Goal: Task Accomplishment & Management: Use online tool/utility

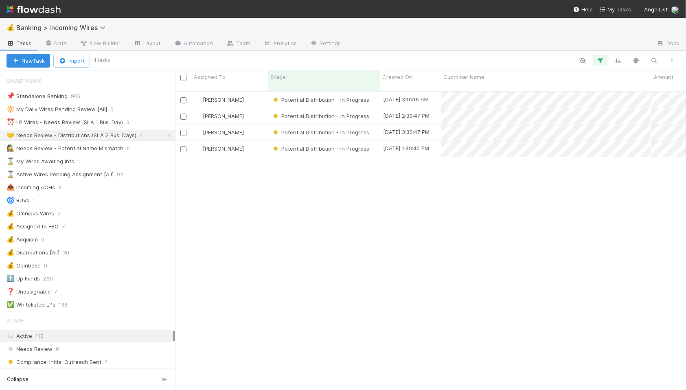
scroll to position [306, 511]
click at [100, 126] on div "⏰ LP Wires - Needs Review (SLA 1 Bus. Day)" at bounding box center [65, 122] width 116 height 10
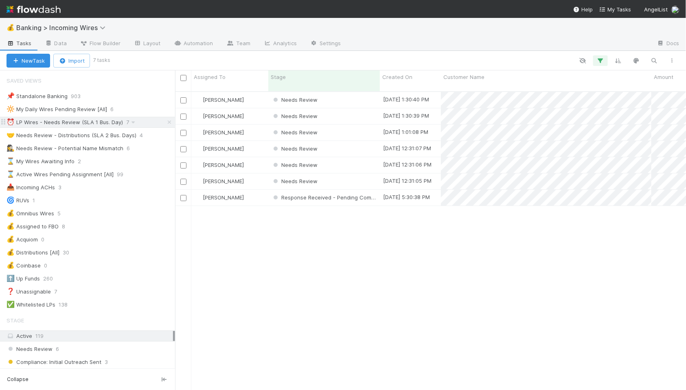
scroll to position [306, 511]
click at [346, 94] on div "Needs Review" at bounding box center [324, 100] width 112 height 16
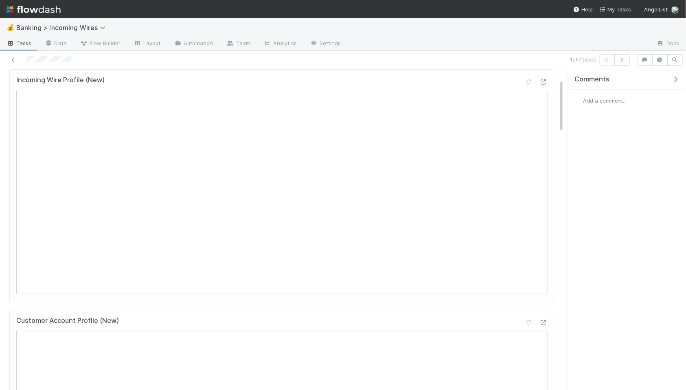
scroll to position [61, 0]
click at [622, 60] on icon "button" at bounding box center [622, 59] width 8 height 5
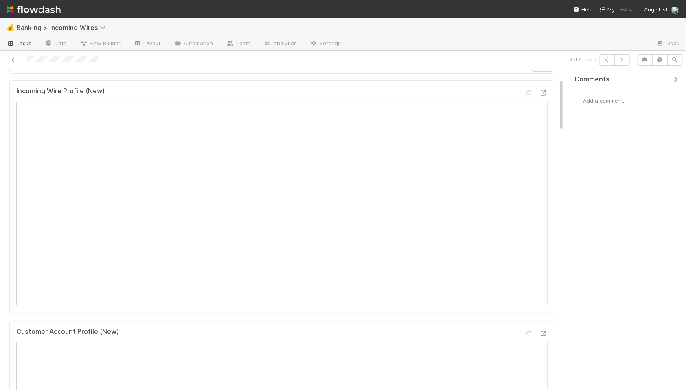
scroll to position [56, 0]
click at [620, 60] on icon "button" at bounding box center [622, 59] width 8 height 5
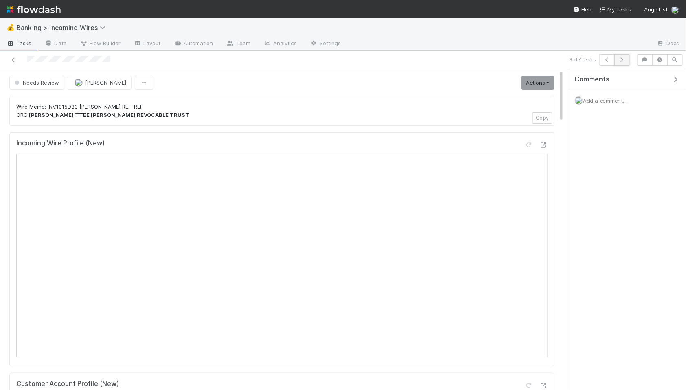
click at [622, 63] on button "button" at bounding box center [621, 59] width 15 height 11
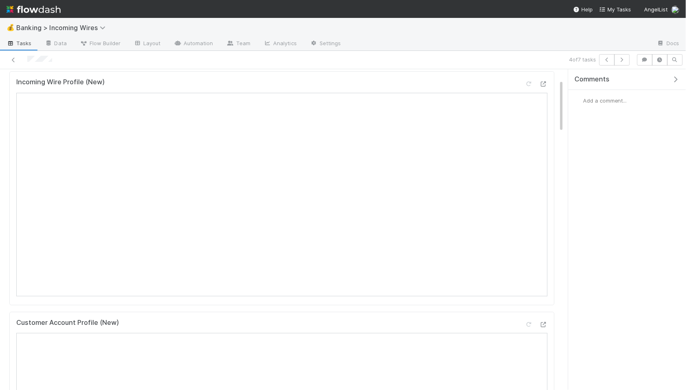
scroll to position [62, 0]
click at [619, 62] on button "button" at bounding box center [621, 59] width 15 height 11
click at [624, 61] on icon "button" at bounding box center [622, 59] width 8 height 5
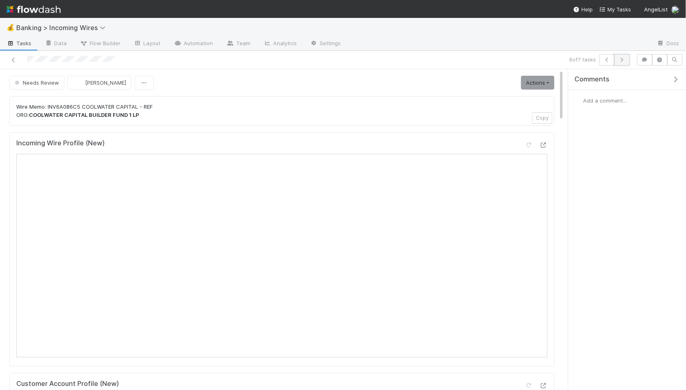
click at [622, 59] on icon "button" at bounding box center [622, 59] width 8 height 5
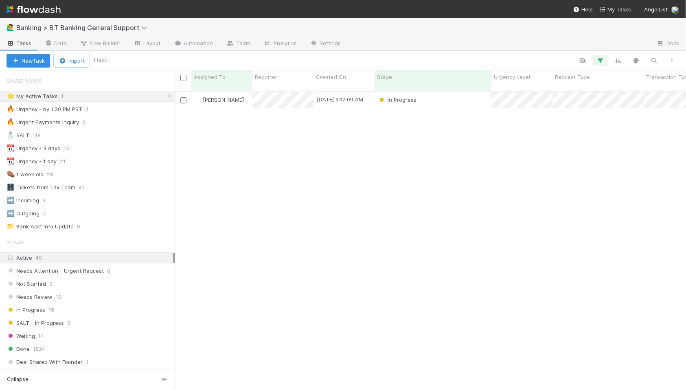
scroll to position [306, 511]
